Goal: Information Seeking & Learning: Learn about a topic

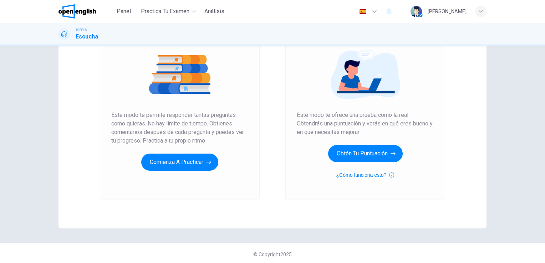
scroll to position [81, 0]
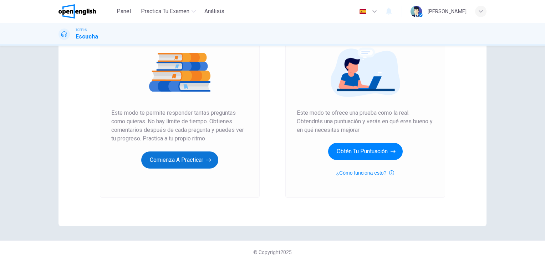
click at [196, 162] on button "Comienza a practicar" at bounding box center [179, 160] width 77 height 17
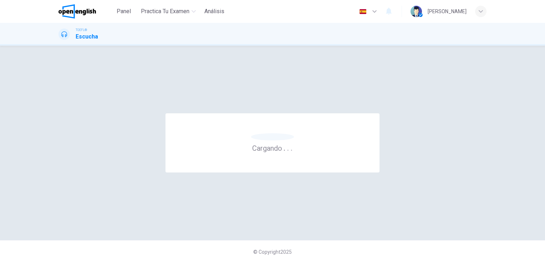
scroll to position [0, 0]
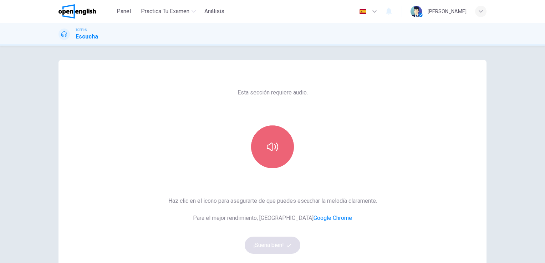
click at [277, 149] on button "button" at bounding box center [272, 147] width 43 height 43
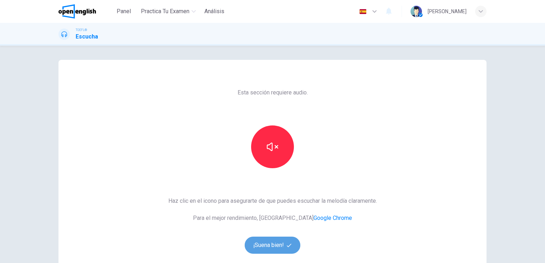
click at [279, 245] on button "¡Suena bien!" at bounding box center [273, 245] width 56 height 17
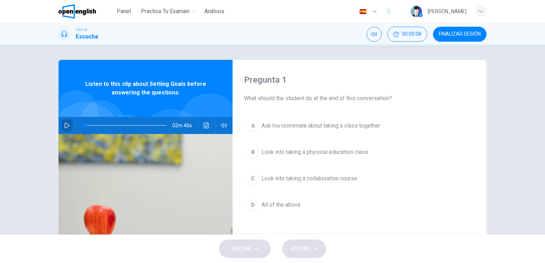
click at [65, 127] on icon "button" at bounding box center [67, 126] width 5 height 6
click at [64, 127] on icon "button" at bounding box center [67, 126] width 6 height 6
type input "**"
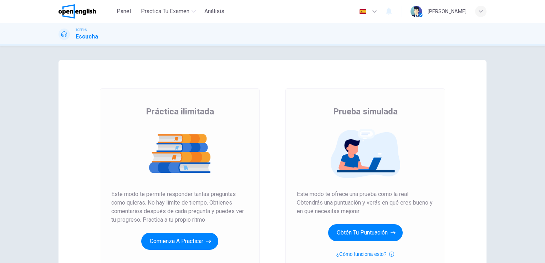
scroll to position [36, 0]
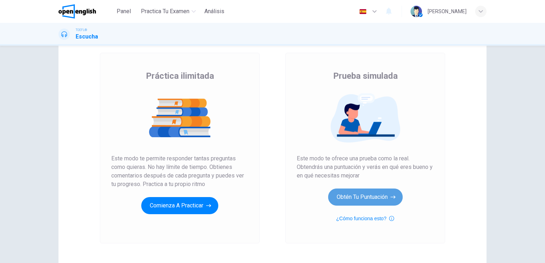
click at [370, 201] on button "Obtén tu puntuación" at bounding box center [365, 197] width 75 height 17
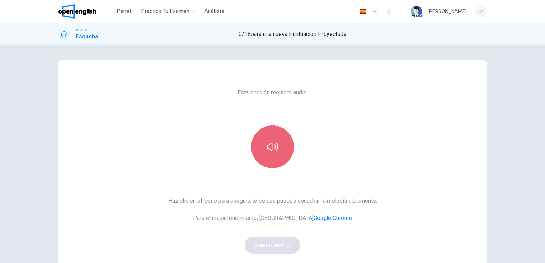
click at [275, 151] on icon "button" at bounding box center [272, 146] width 11 height 11
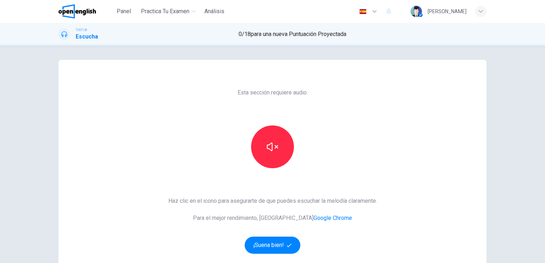
scroll to position [36, 0]
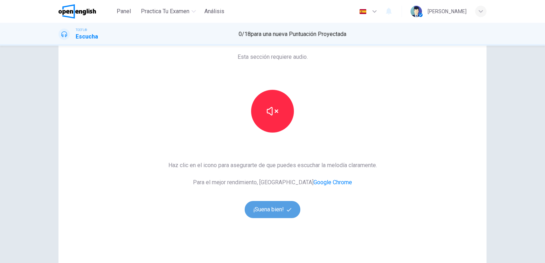
click at [277, 212] on button "¡Suena bien!" at bounding box center [273, 209] width 56 height 17
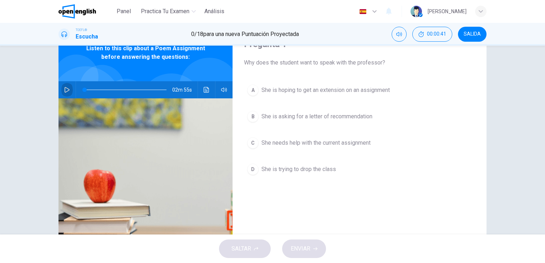
click at [64, 90] on icon "button" at bounding box center [67, 90] width 6 height 6
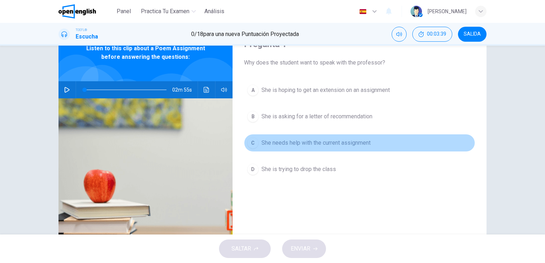
click at [283, 142] on span "She needs help with the current assignment" at bounding box center [316, 143] width 109 height 9
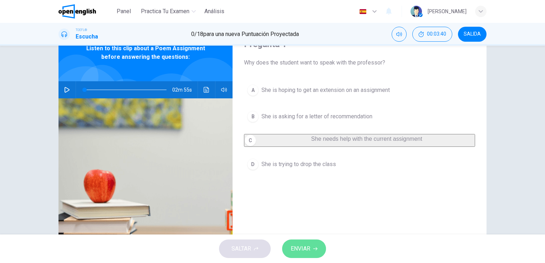
click at [296, 244] on span "ENVIAR" at bounding box center [301, 249] width 20 height 10
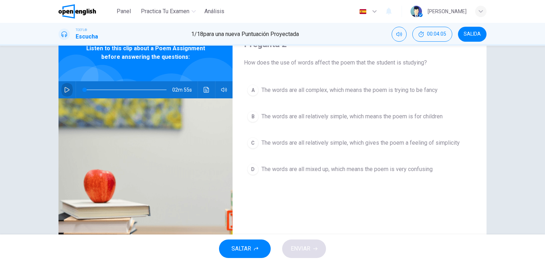
click at [66, 92] on icon "button" at bounding box center [67, 90] width 6 height 6
click at [347, 145] on span "The words are all relatively simple, which gives the poem a feeling of simplici…" at bounding box center [361, 143] width 198 height 9
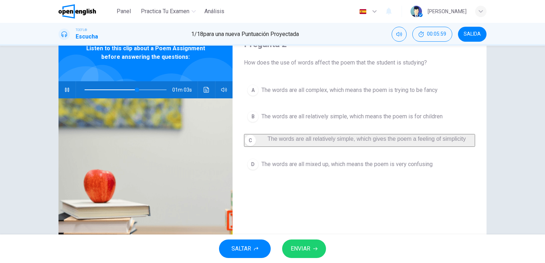
click at [318, 248] on icon "button" at bounding box center [315, 249] width 4 height 4
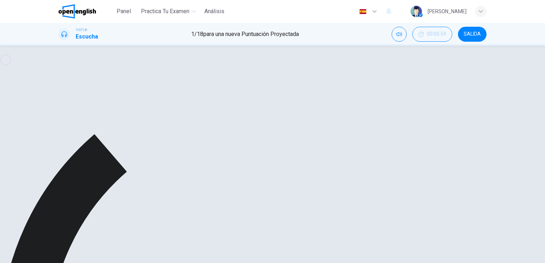
scroll to position [71, 0]
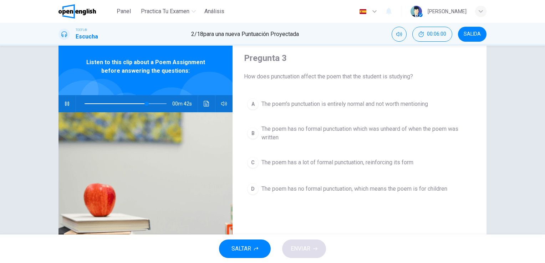
scroll to position [0, 0]
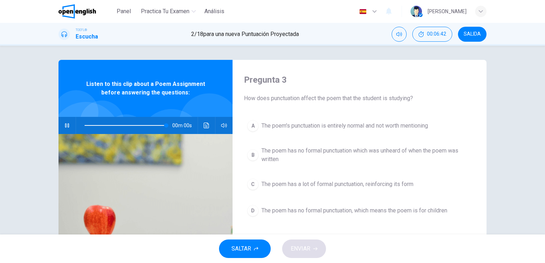
type input "*"
click at [383, 155] on span "The poem has no formal punctuation which was unheard of when the poem was writt…" at bounding box center [367, 155] width 211 height 17
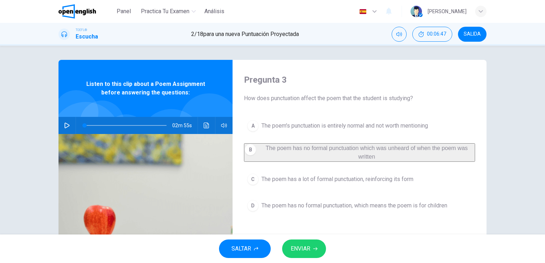
click at [313, 250] on button "ENVIAR" at bounding box center [304, 249] width 44 height 19
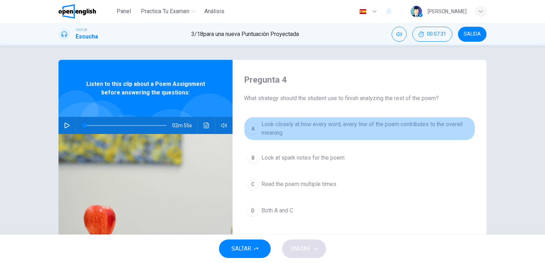
click at [325, 131] on span "Look closely at how every word, every line of the poem contributes to the overa…" at bounding box center [367, 128] width 211 height 17
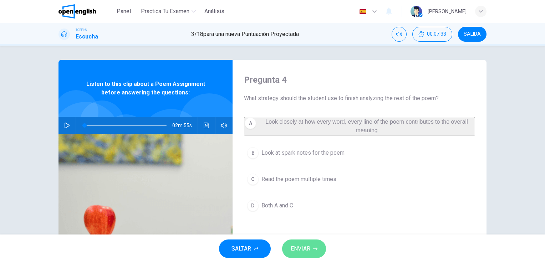
click at [315, 246] on button "ENVIAR" at bounding box center [304, 249] width 44 height 19
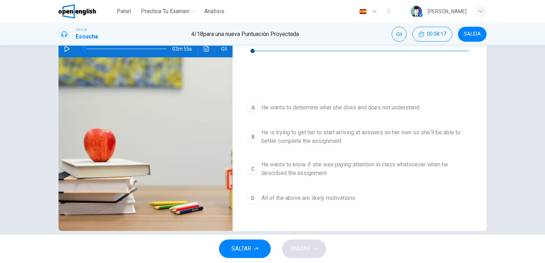
scroll to position [16, 0]
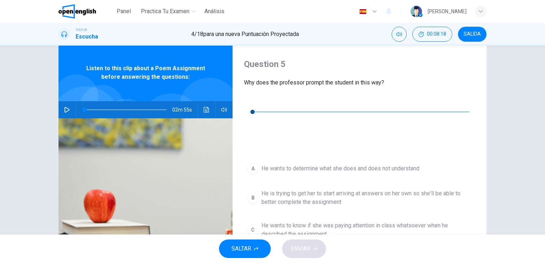
click at [248, 99] on icon "button" at bounding box center [250, 101] width 6 height 6
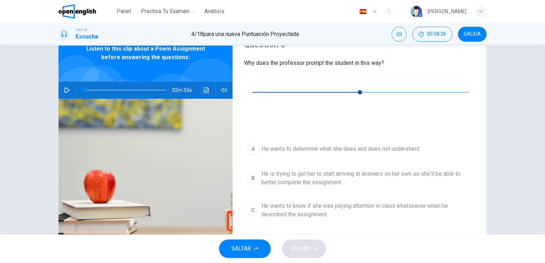
scroll to position [51, 0]
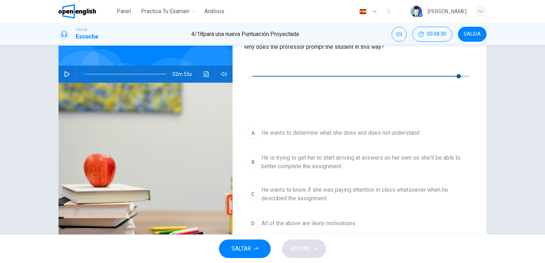
type input "*"
click at [328, 154] on span "He is trying to get her to start arriving at answers on her own so she'll be ab…" at bounding box center [367, 162] width 211 height 17
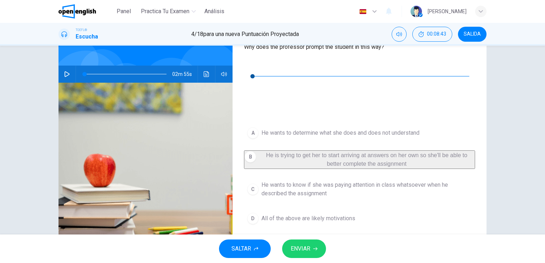
click at [303, 243] on button "ENVIAR" at bounding box center [304, 249] width 44 height 19
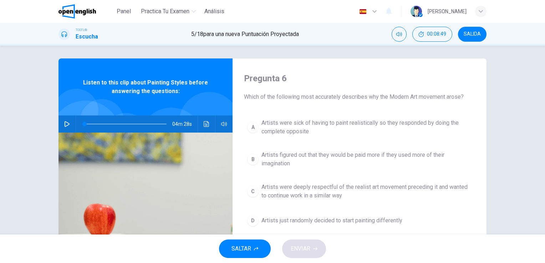
scroll to position [0, 0]
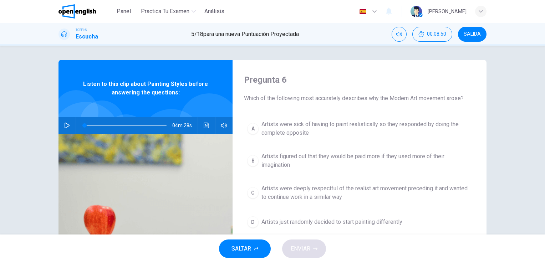
click at [66, 125] on icon "button" at bounding box center [67, 126] width 5 height 6
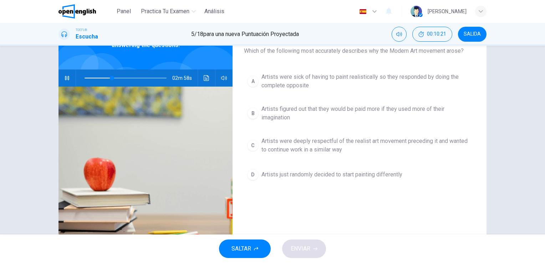
scroll to position [36, 0]
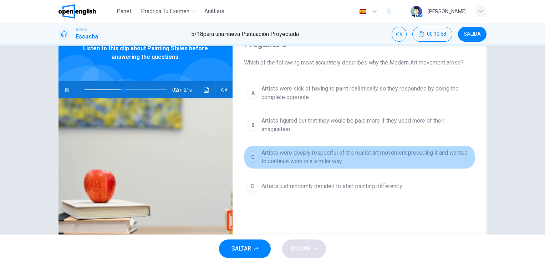
click at [255, 155] on div "C" at bounding box center [252, 157] width 11 height 11
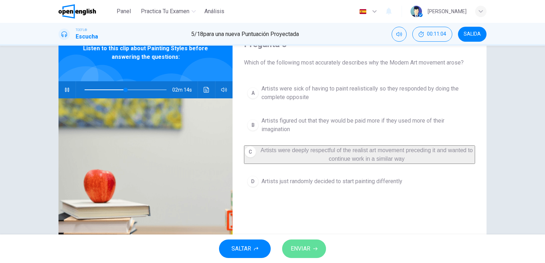
click at [305, 245] on span "ENVIAR" at bounding box center [301, 249] width 20 height 10
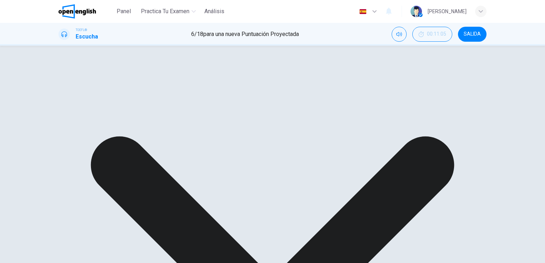
scroll to position [16, 0]
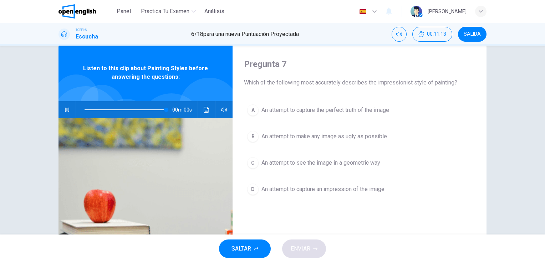
type input "*"
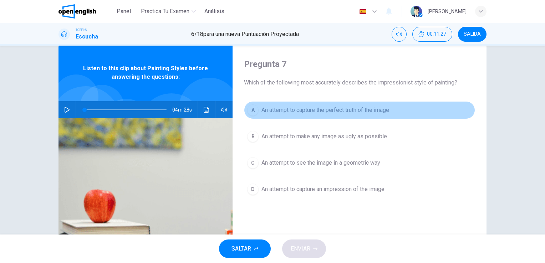
click at [343, 108] on span "An attempt to capture the perfect truth of the image" at bounding box center [326, 110] width 128 height 9
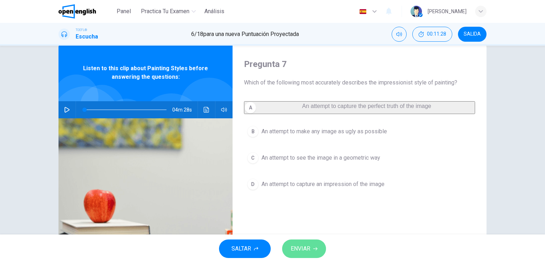
click at [321, 242] on button "ENVIAR" at bounding box center [304, 249] width 44 height 19
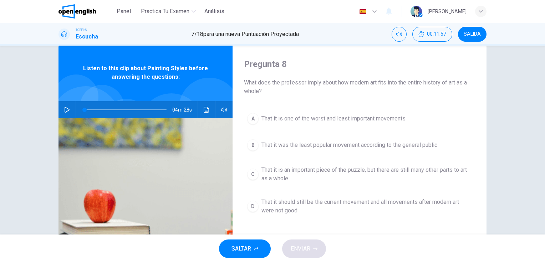
click at [321, 229] on div "A That it is one of the worst and least important movements B That it was the l…" at bounding box center [359, 171] width 231 height 123
click at [390, 172] on span "That it is an important piece of the puzzle, but there are still many other par…" at bounding box center [367, 174] width 211 height 17
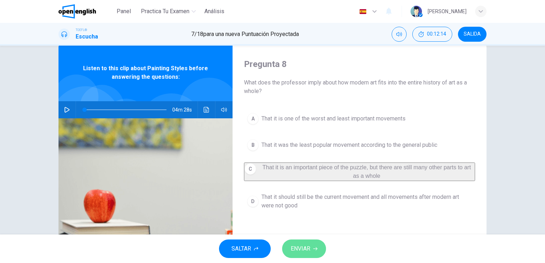
click at [314, 250] on icon "button" at bounding box center [315, 249] width 4 height 4
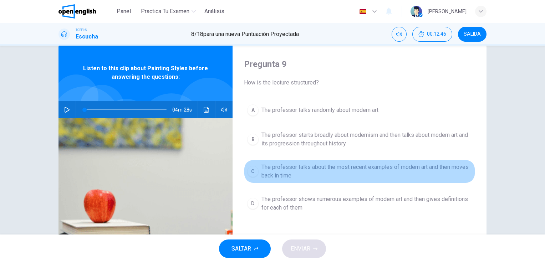
click at [434, 172] on span "The professor talks about the most recent examples of modern art and then moves…" at bounding box center [367, 171] width 211 height 17
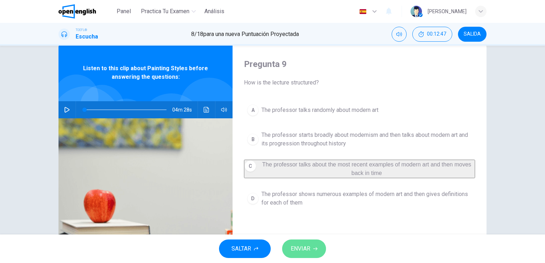
click at [317, 252] on button "ENVIAR" at bounding box center [304, 249] width 44 height 19
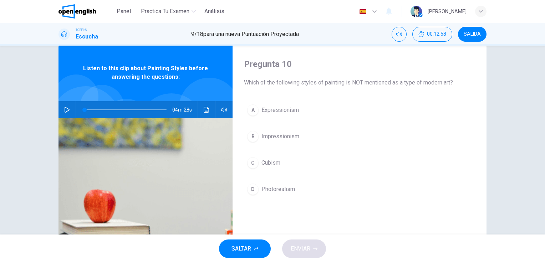
click at [293, 193] on button "D Photorealism" at bounding box center [359, 190] width 231 height 18
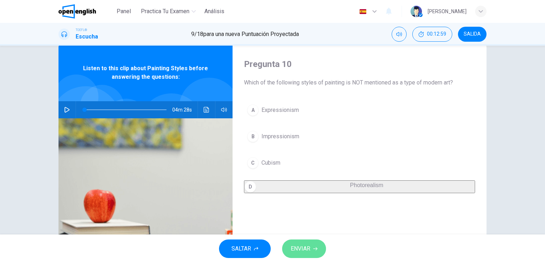
click at [317, 242] on button "ENVIAR" at bounding box center [304, 249] width 44 height 19
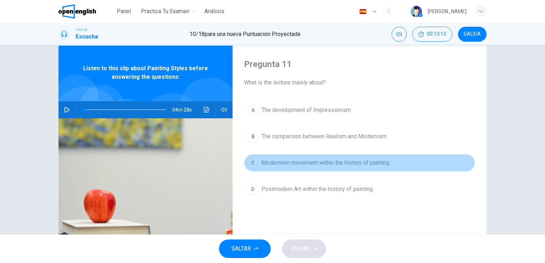
click at [347, 166] on span "Modernism movement within the history of painting" at bounding box center [326, 163] width 128 height 9
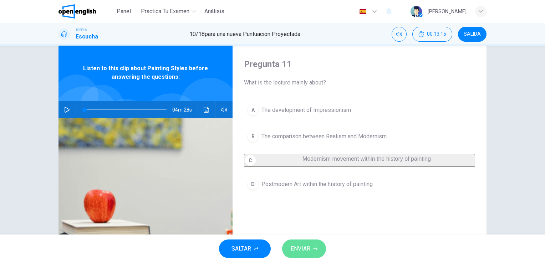
click at [300, 249] on span "ENVIAR" at bounding box center [301, 249] width 20 height 10
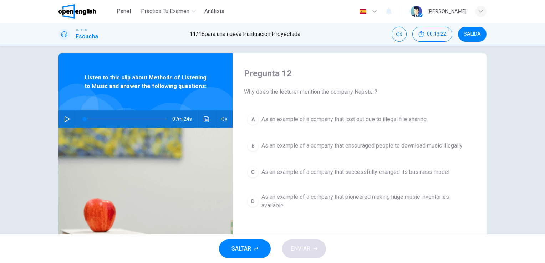
scroll to position [0, 0]
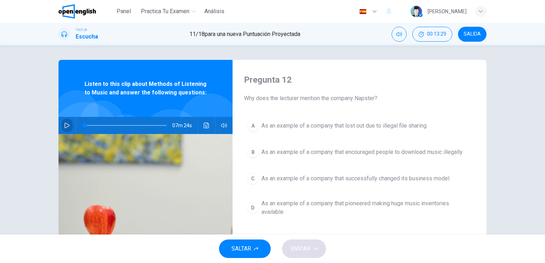
click at [67, 127] on icon "button" at bounding box center [67, 126] width 6 height 6
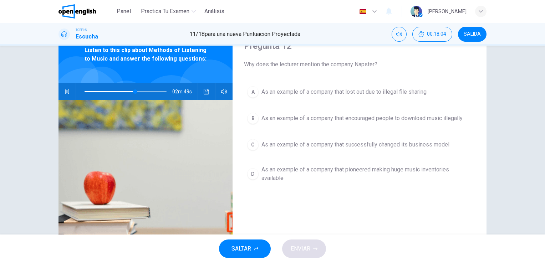
scroll to position [16, 0]
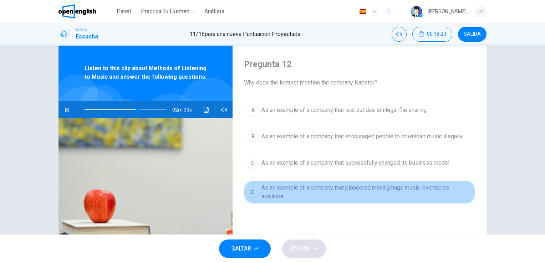
click at [334, 191] on span "As an example of a company that pioneered making huge music inventories availab…" at bounding box center [367, 192] width 211 height 17
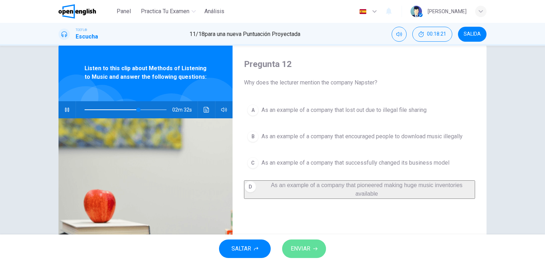
click at [319, 249] on button "ENVIAR" at bounding box center [304, 249] width 44 height 19
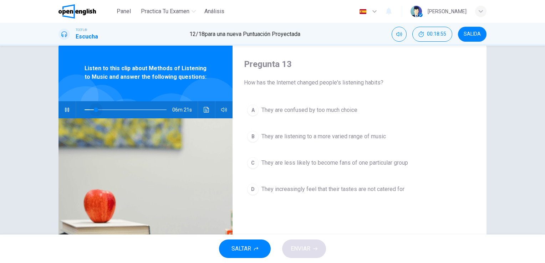
drag, startPoint x: 143, startPoint y: 110, endPoint x: 94, endPoint y: 109, distance: 49.2
click at [94, 109] on span at bounding box center [96, 110] width 4 height 4
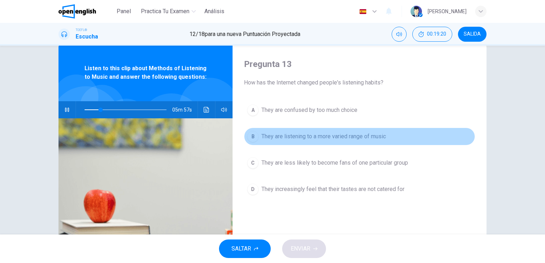
click at [337, 137] on span "They are listening to a more varied range of music" at bounding box center [324, 136] width 125 height 9
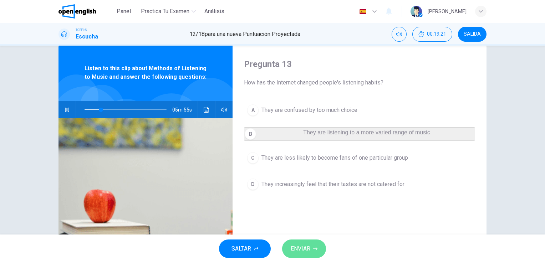
click at [305, 249] on span "ENVIAR" at bounding box center [301, 249] width 20 height 10
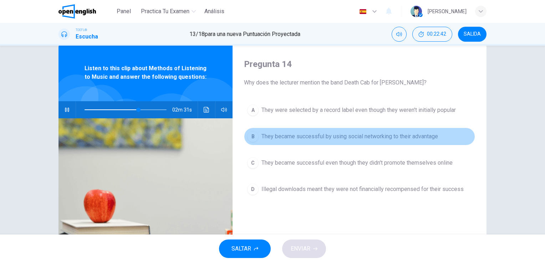
click at [267, 136] on span "They became successful by using social networking to their advantage" at bounding box center [350, 136] width 177 height 9
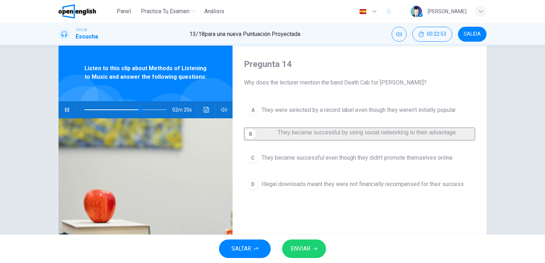
click at [327, 189] on span "Illegal downloads meant they were not financially recompensed for their success" at bounding box center [363, 184] width 202 height 9
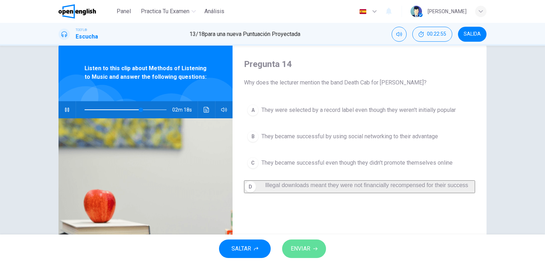
click at [315, 248] on icon "button" at bounding box center [315, 249] width 4 height 4
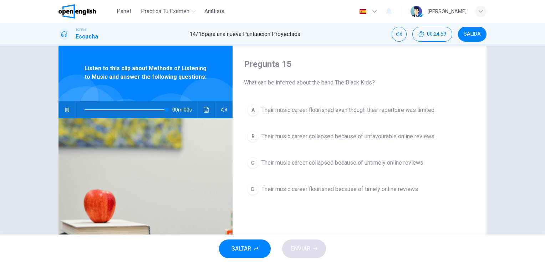
type input "*"
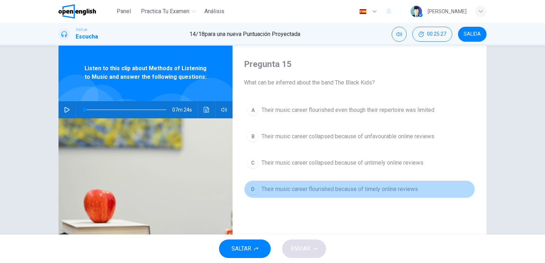
click at [307, 191] on span "Their music career flourished because of timely online reviews" at bounding box center [340, 189] width 157 height 9
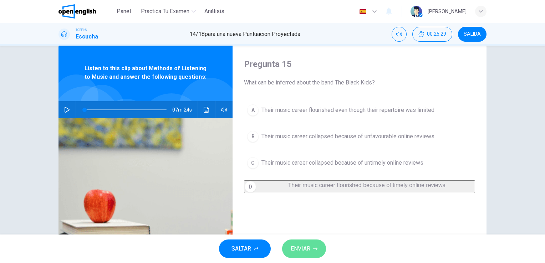
click at [303, 246] on span "ENVIAR" at bounding box center [301, 249] width 20 height 10
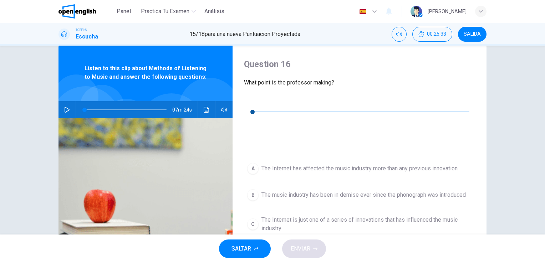
click at [255, 102] on button "button" at bounding box center [249, 101] width 11 height 11
type input "*"
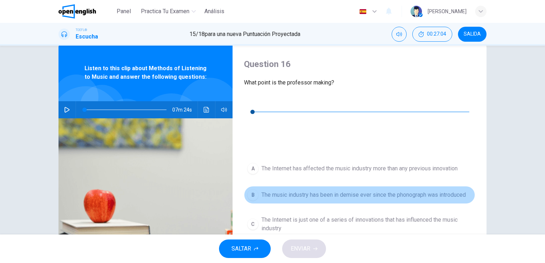
click at [350, 191] on span "The music industry has been in demise ever since the phonograph was introduced" at bounding box center [364, 195] width 204 height 9
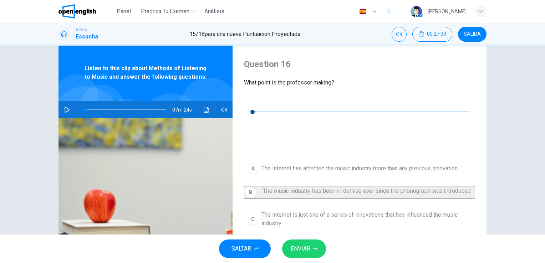
click at [376, 211] on span "The Internet is just one of a series of innovations that has influenced the mus…" at bounding box center [367, 219] width 211 height 17
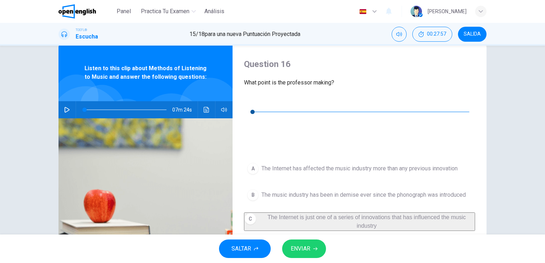
click at [312, 252] on button "ENVIAR" at bounding box center [304, 249] width 44 height 19
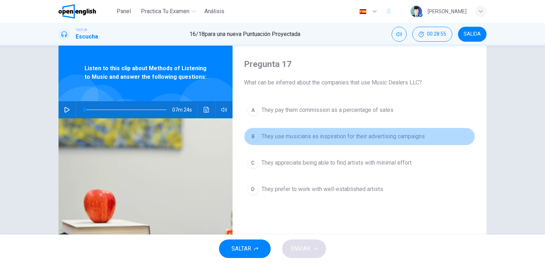
click at [328, 137] on span "They use musicians as inspiration for their advertising campaigns" at bounding box center [343, 136] width 163 height 9
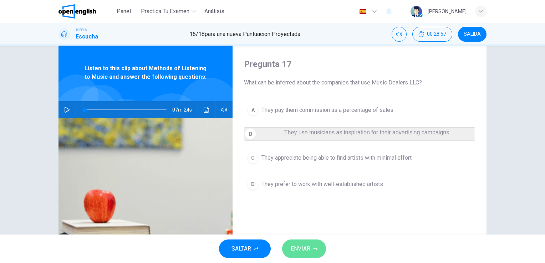
click at [301, 248] on span "ENVIAR" at bounding box center [301, 249] width 20 height 10
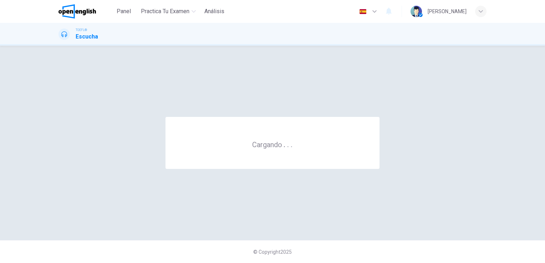
scroll to position [0, 0]
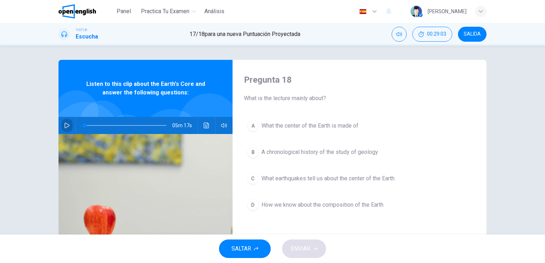
click at [65, 125] on icon "button" at bounding box center [67, 126] width 5 height 6
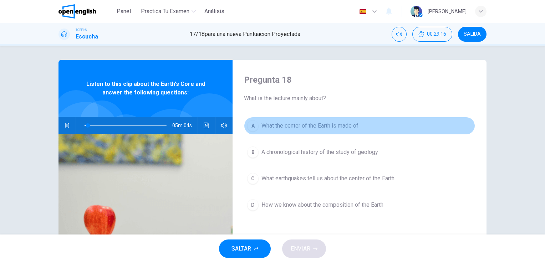
click at [335, 128] on span "What the center of the Earth is made of" at bounding box center [310, 126] width 97 height 9
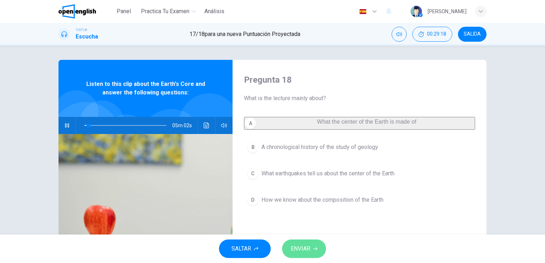
click at [310, 256] on button "ENVIAR" at bounding box center [304, 249] width 44 height 19
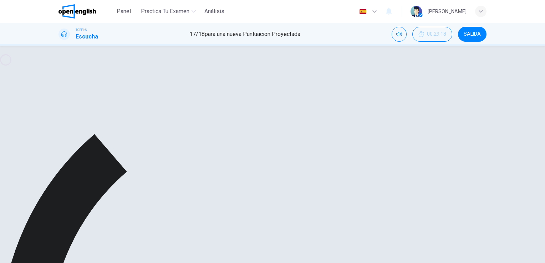
type input "*"
